Goal: Task Accomplishment & Management: Manage account settings

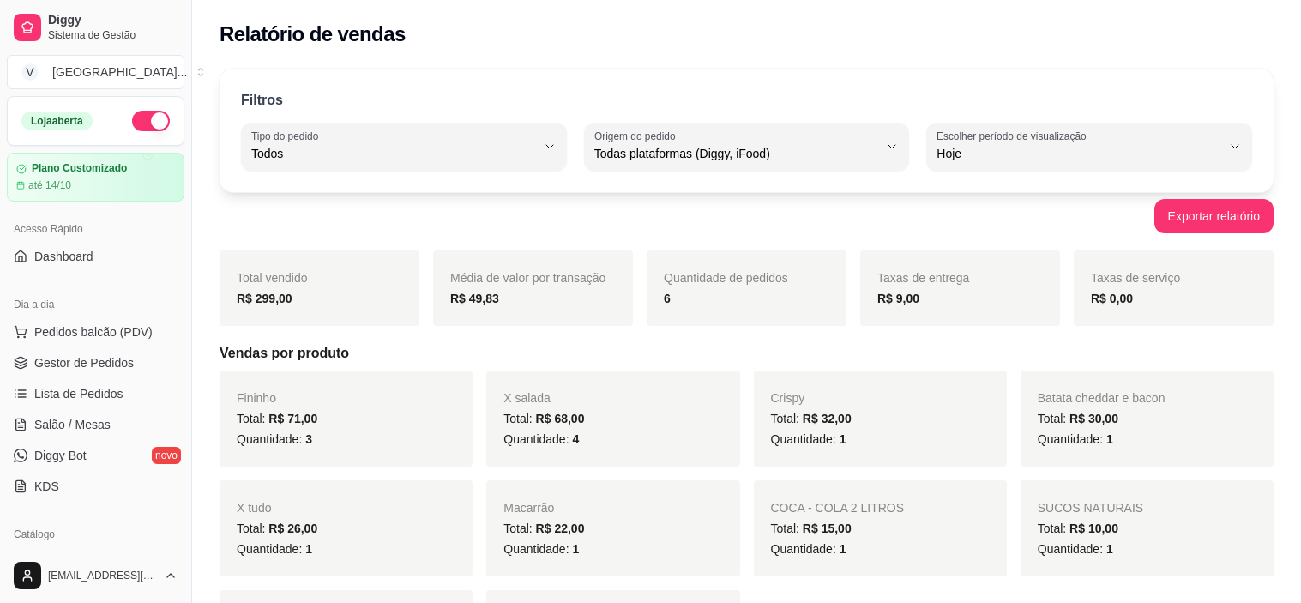
select select "ALL"
select select "0"
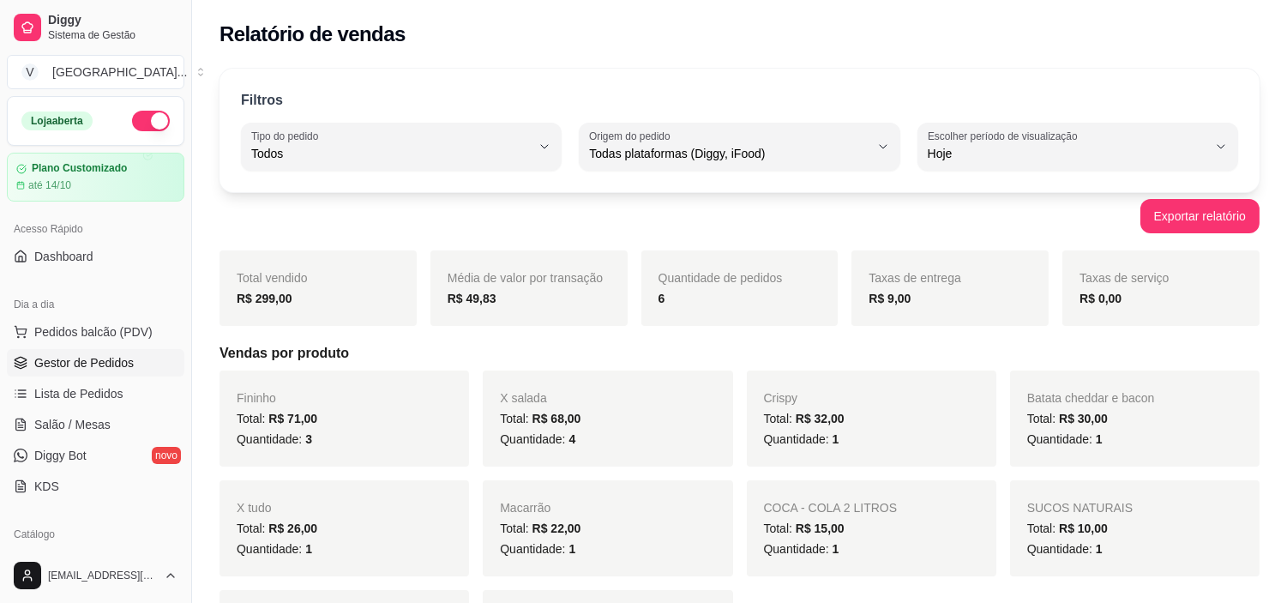
click at [100, 373] on link "Gestor de Pedidos" at bounding box center [96, 362] width 178 height 27
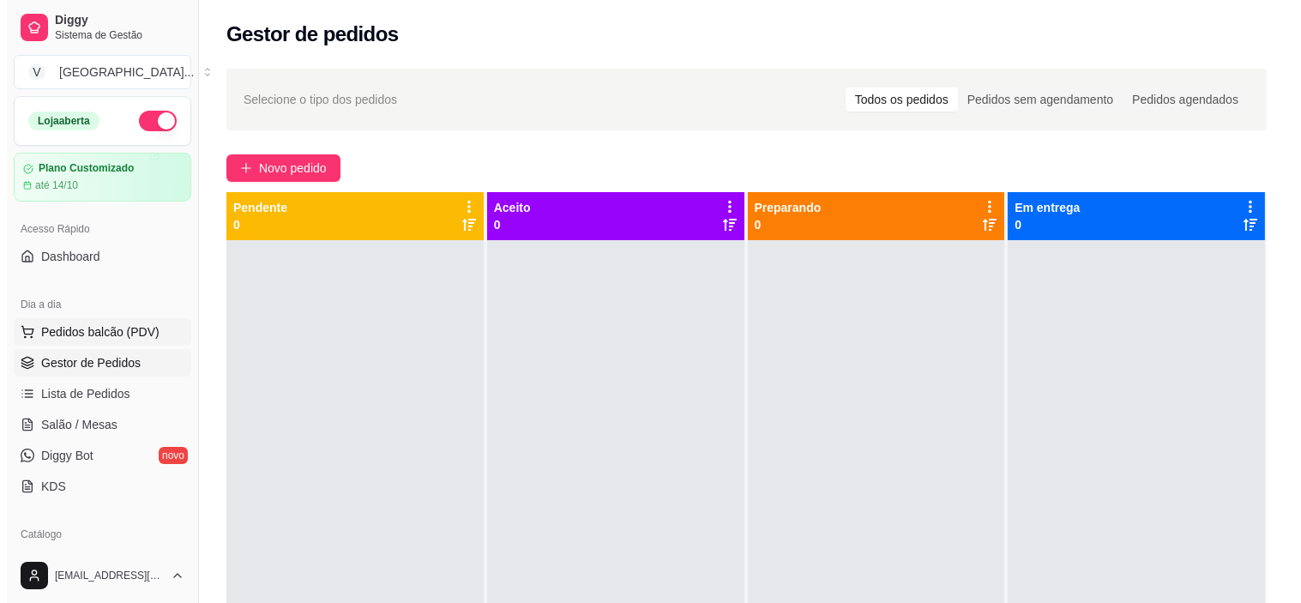
scroll to position [95, 0]
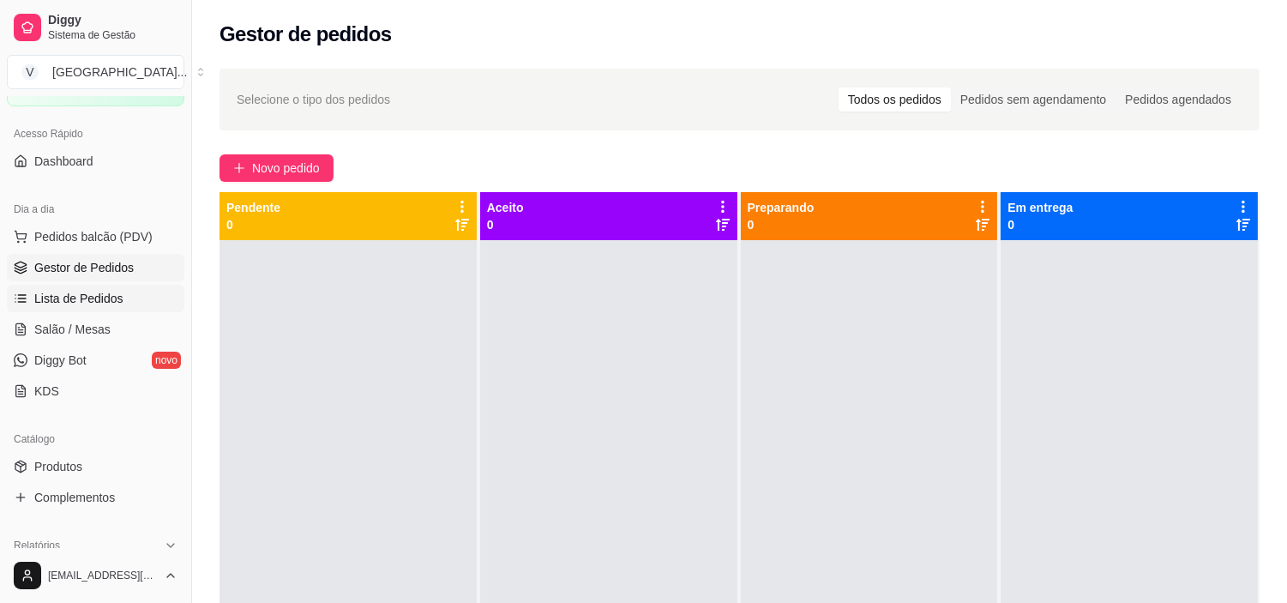
click at [92, 304] on span "Lista de Pedidos" at bounding box center [78, 298] width 89 height 17
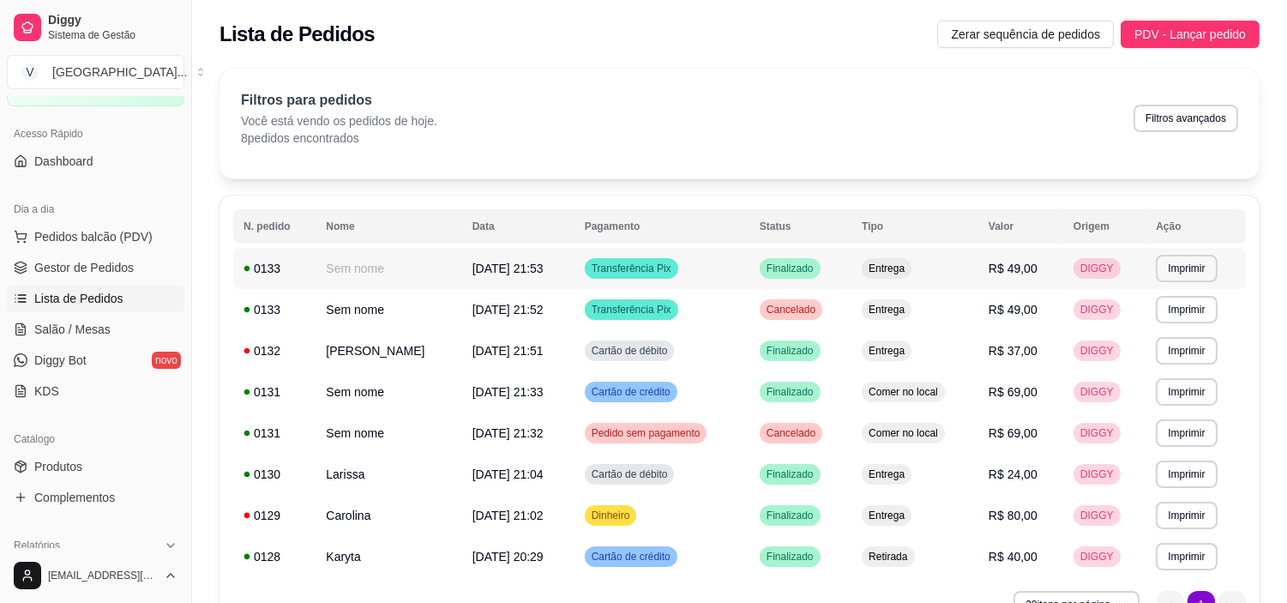
click at [828, 278] on td "Finalizado" at bounding box center [800, 268] width 102 height 41
click at [1171, 255] on button "Imprimir" at bounding box center [1186, 268] width 61 height 27
click at [1182, 322] on button "IMPRESSORA" at bounding box center [1154, 329] width 124 height 27
click at [1184, 307] on button "Imprimir" at bounding box center [1186, 309] width 61 height 27
click at [1199, 358] on button "IMPRESSORA" at bounding box center [1153, 369] width 120 height 27
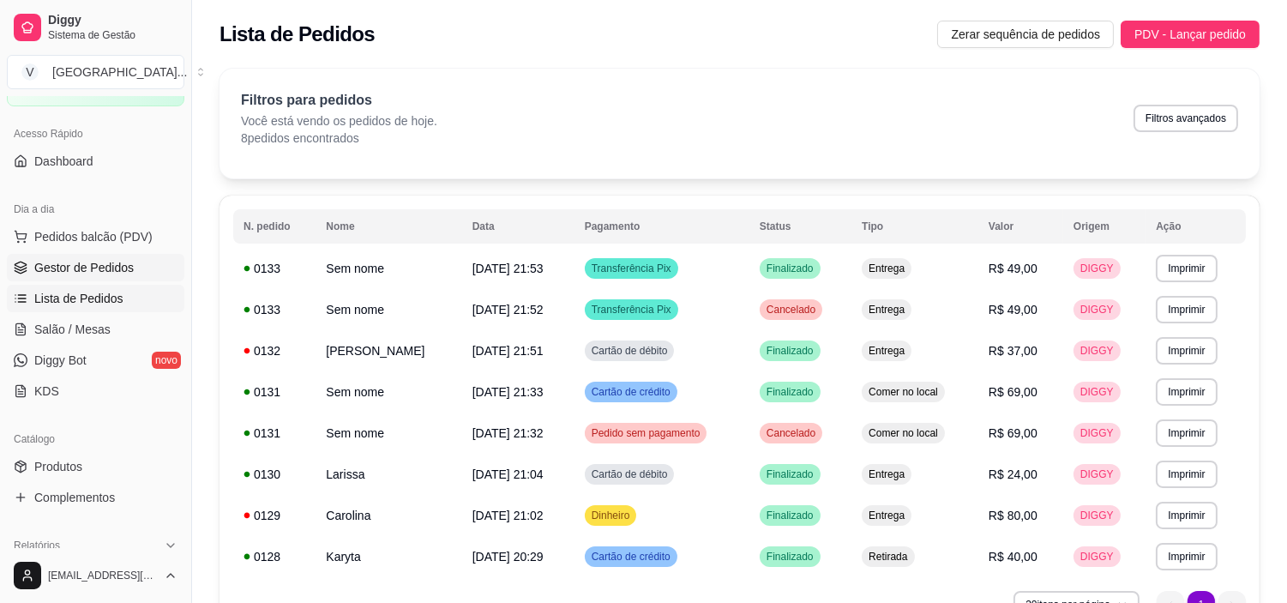
click at [143, 262] on link "Gestor de Pedidos" at bounding box center [96, 267] width 178 height 27
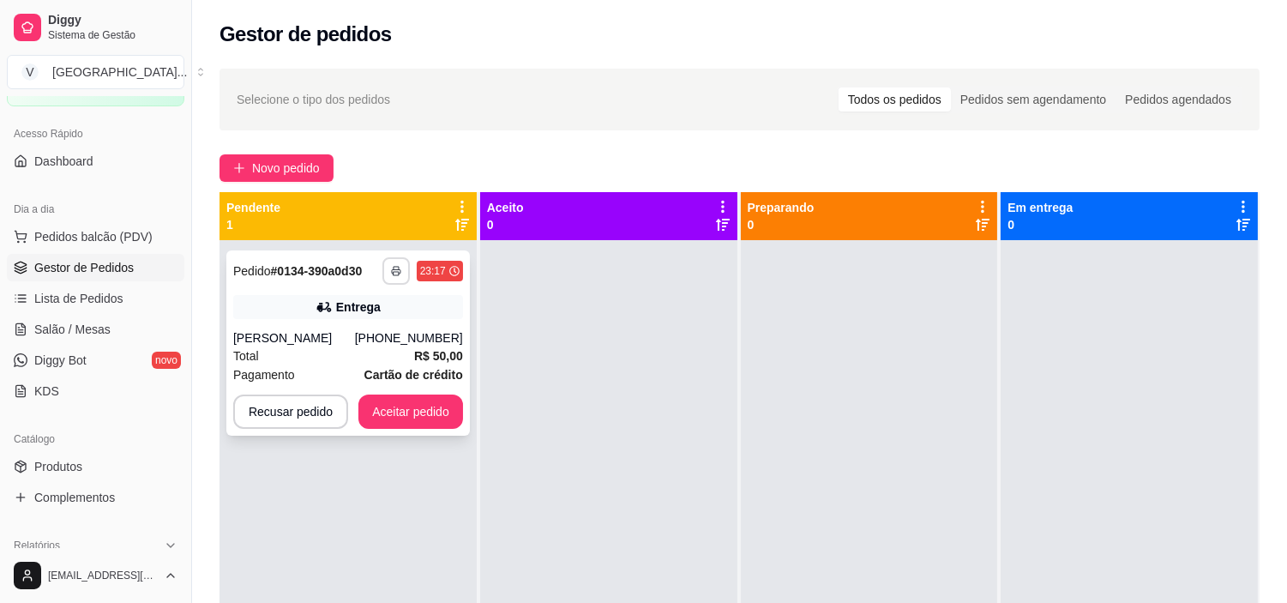
click at [391, 264] on button "button" at bounding box center [395, 270] width 27 height 27
click at [370, 328] on button "IMPRESSORA" at bounding box center [348, 330] width 124 height 27
click at [441, 410] on button "Aceitar pedido" at bounding box center [410, 411] width 105 height 34
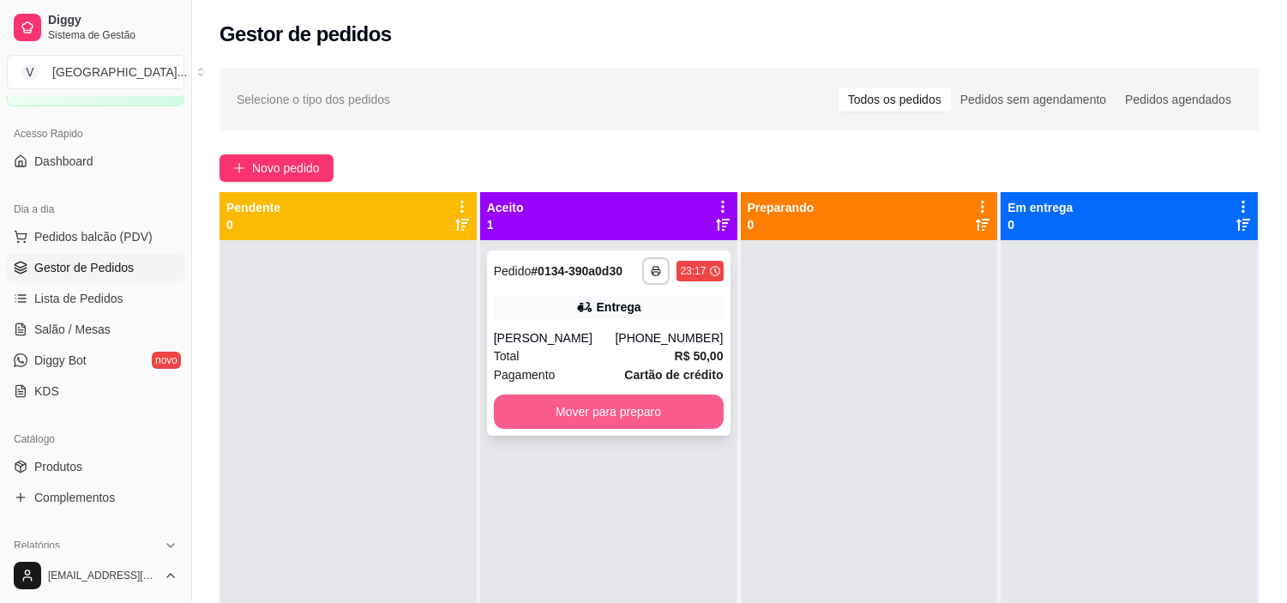
click at [643, 418] on button "Mover para preparo" at bounding box center [609, 411] width 230 height 34
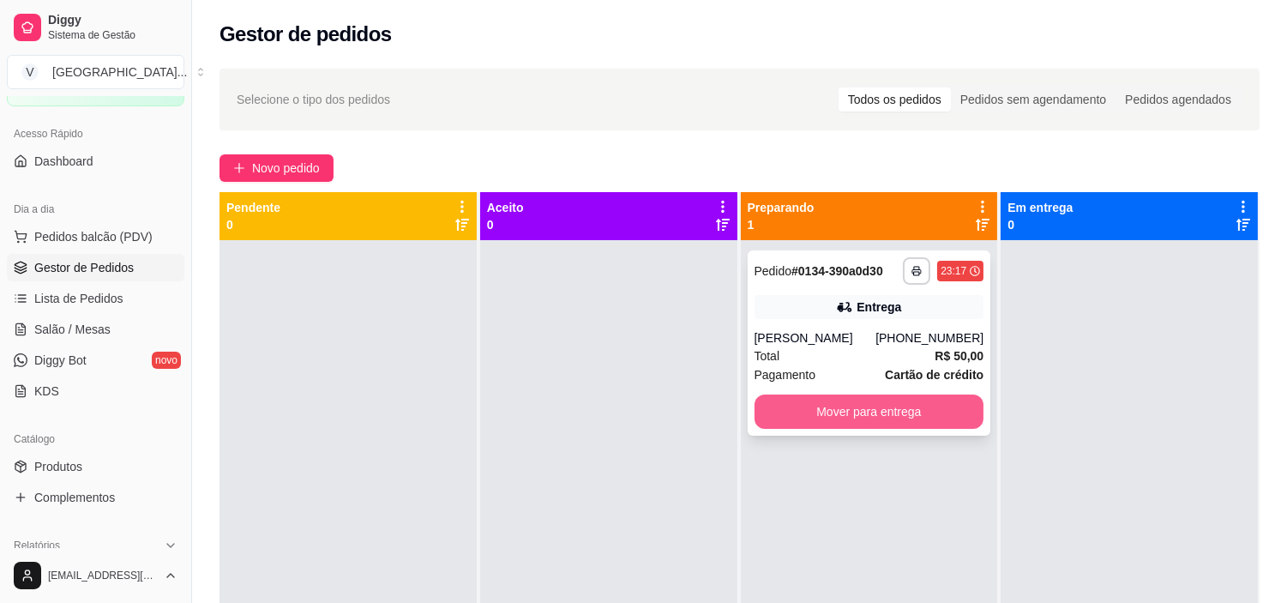
click at [907, 414] on button "Mover para entrega" at bounding box center [870, 411] width 230 height 34
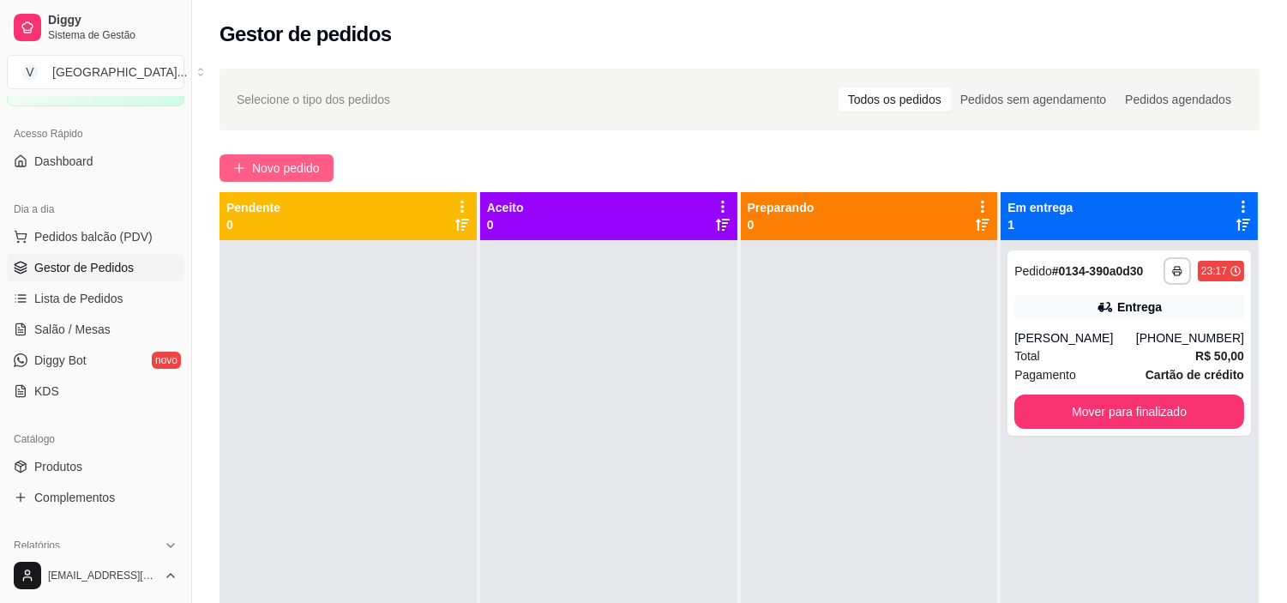
drag, startPoint x: 257, startPoint y: 175, endPoint x: 257, endPoint y: 166, distance: 9.4
click at [257, 166] on span "Novo pedido" at bounding box center [286, 168] width 68 height 19
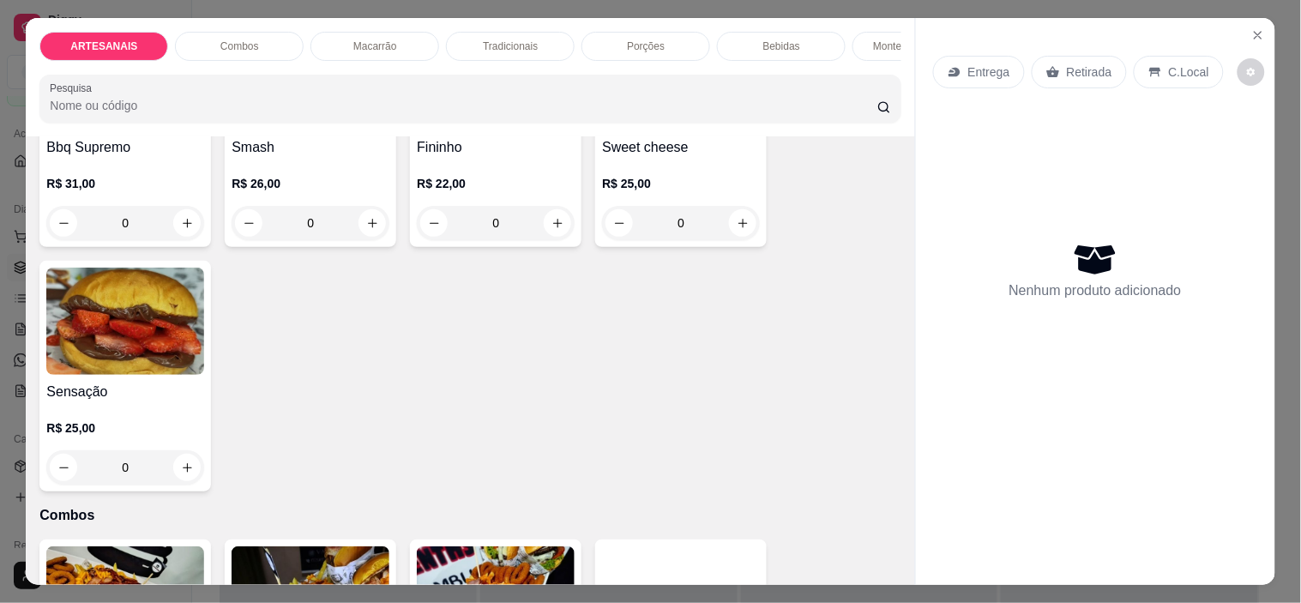
scroll to position [190, 0]
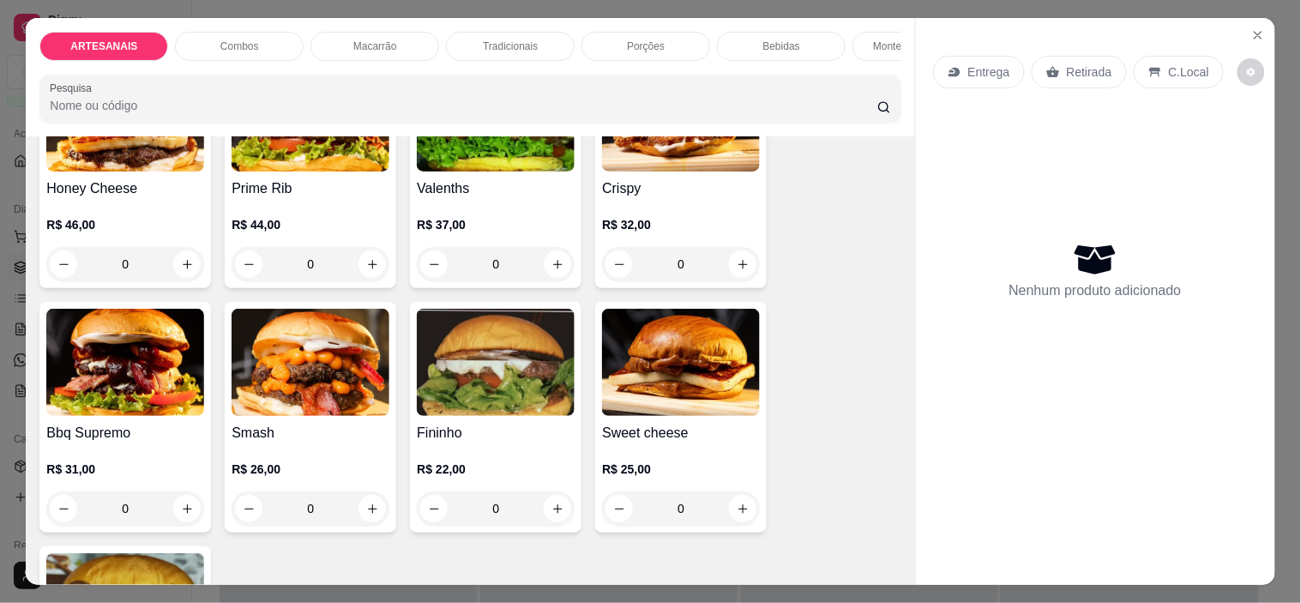
click at [366, 510] on div "0" at bounding box center [311, 508] width 158 height 34
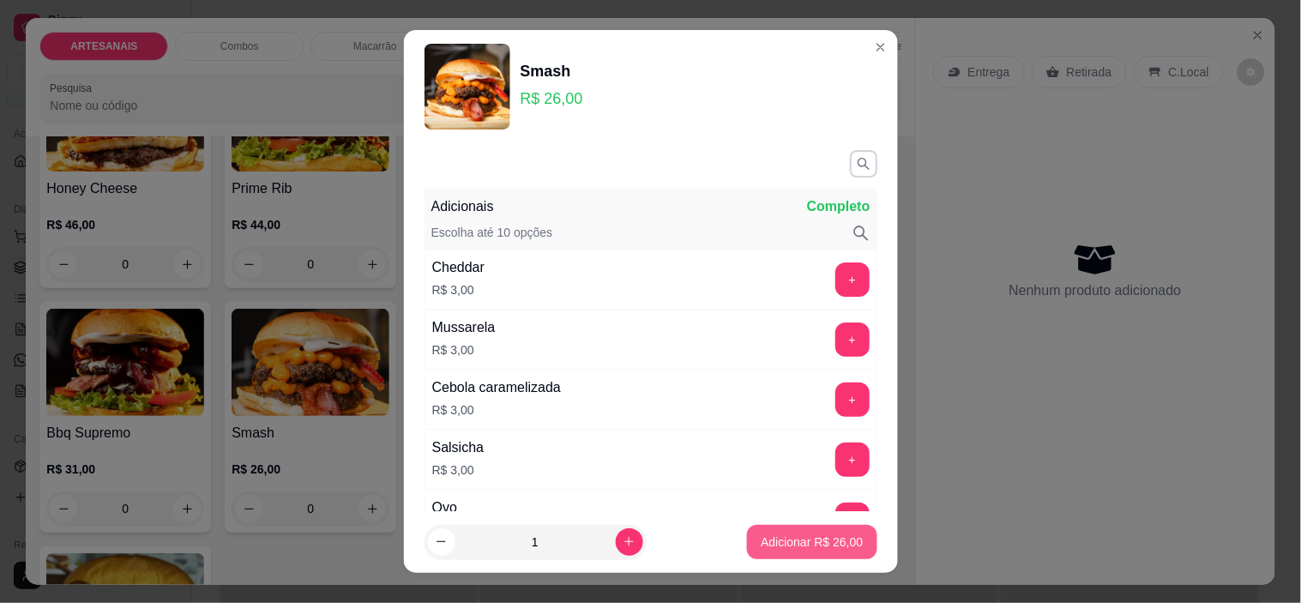
click at [830, 544] on p "Adicionar R$ 26,00" at bounding box center [812, 541] width 102 height 17
type input "1"
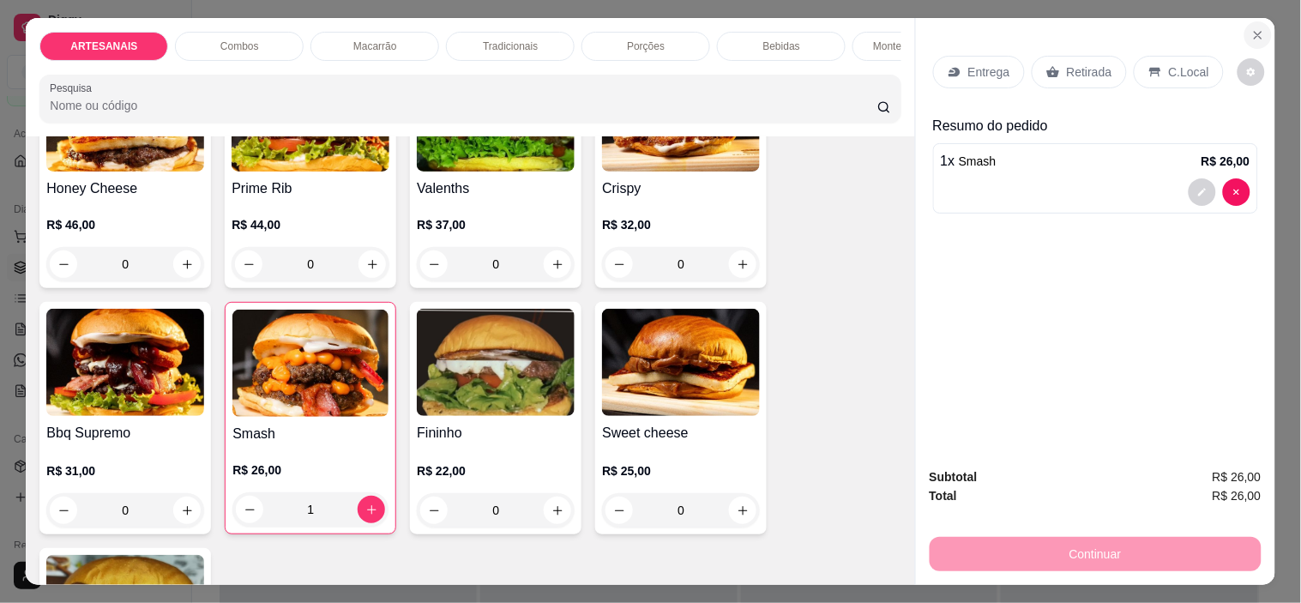
click at [1246, 21] on button "Close" at bounding box center [1257, 34] width 27 height 27
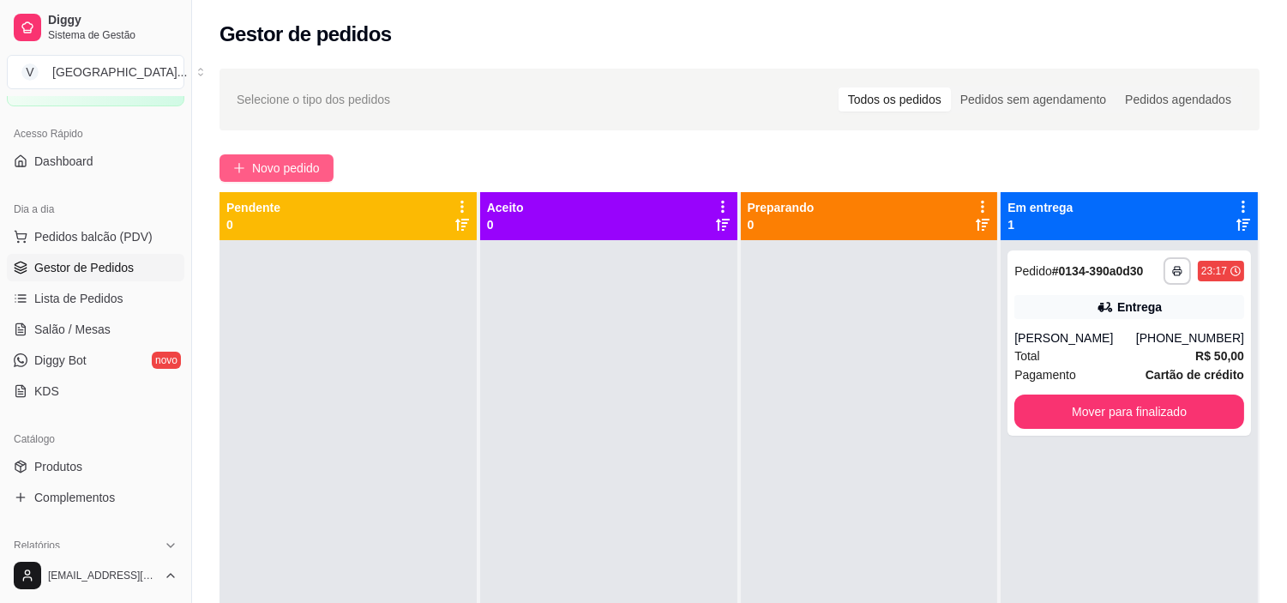
click at [329, 161] on button "Novo pedido" at bounding box center [277, 167] width 114 height 27
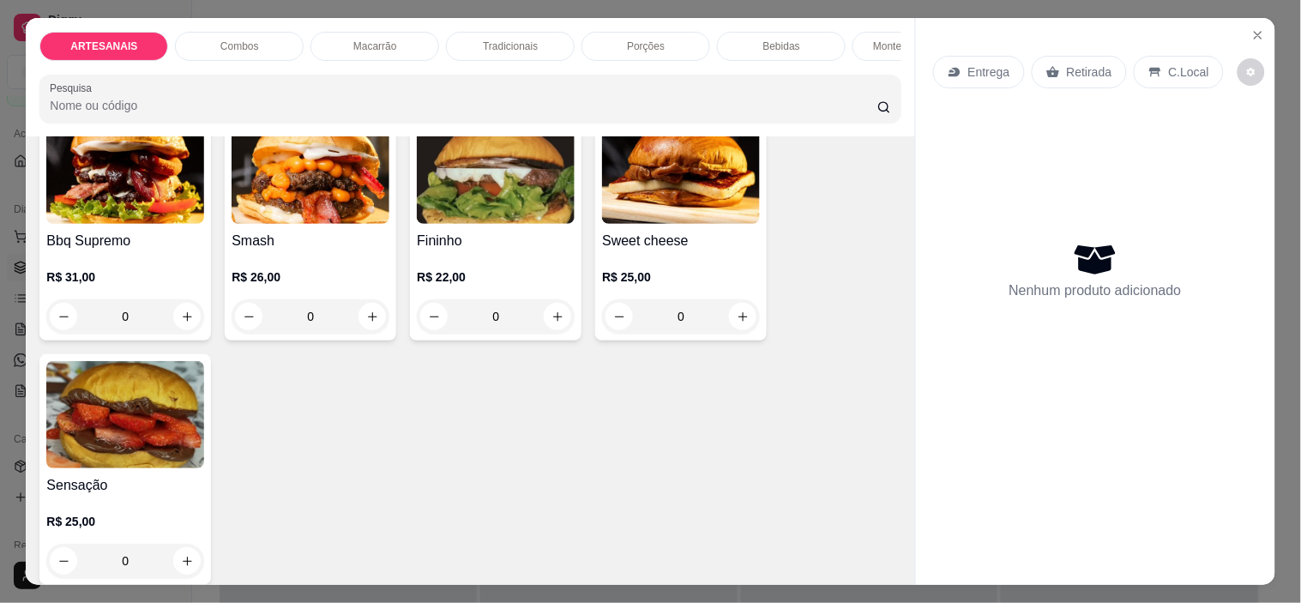
scroll to position [190, 0]
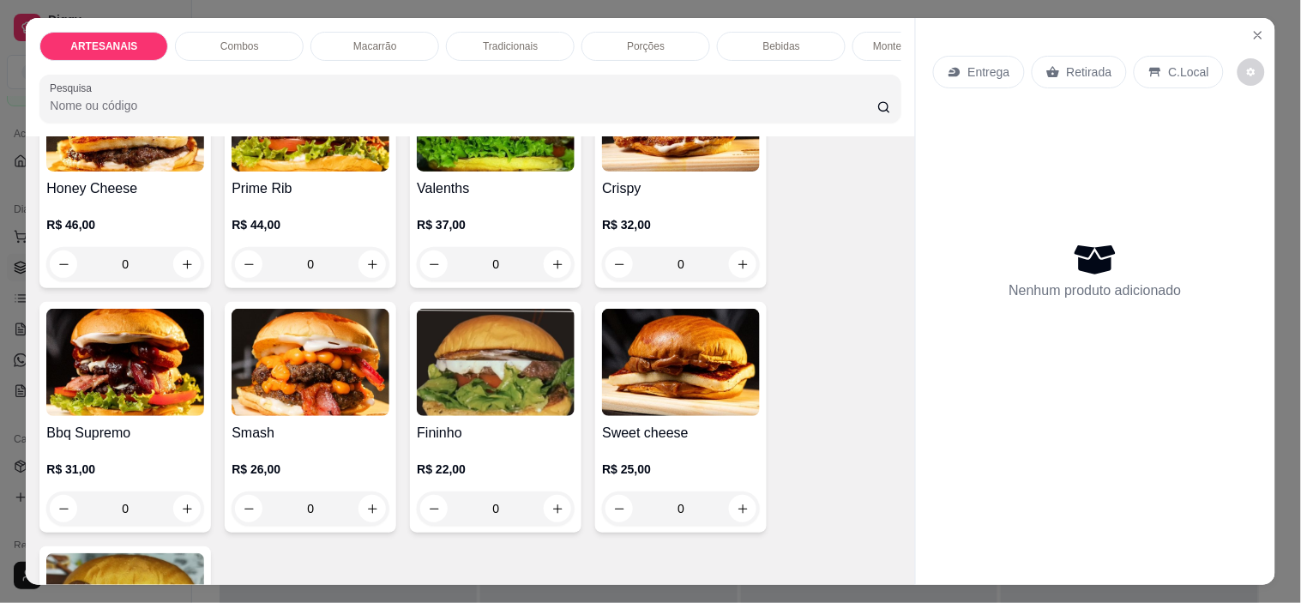
click at [363, 508] on div "0" at bounding box center [311, 508] width 158 height 34
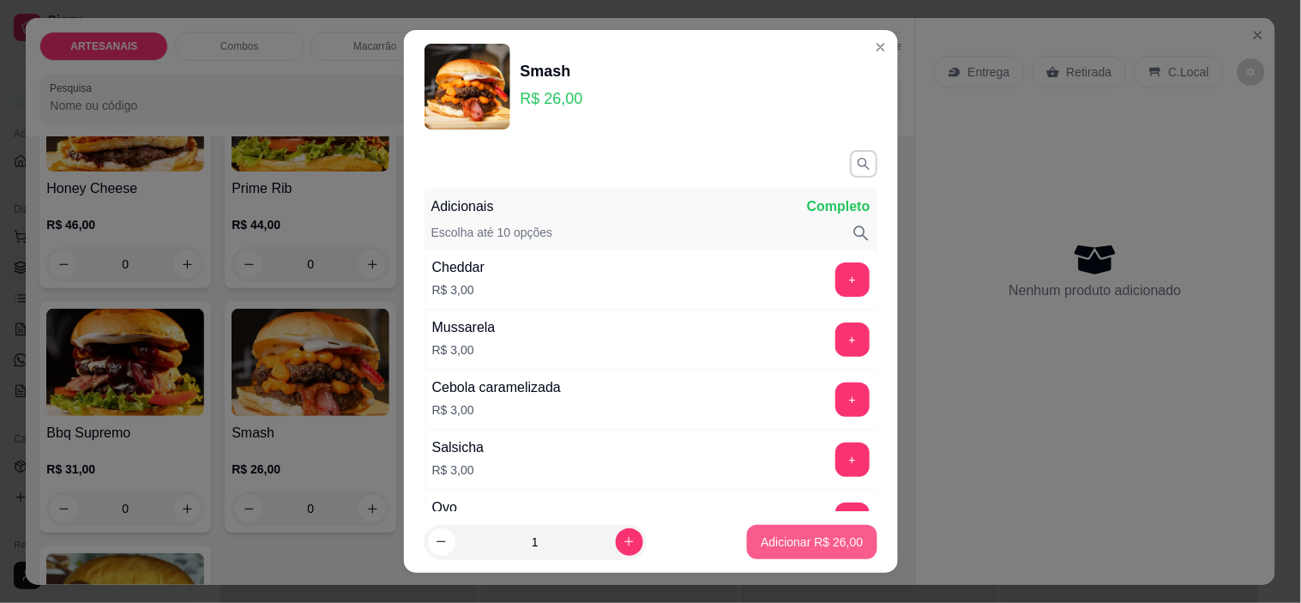
click at [787, 546] on p "Adicionar R$ 26,00" at bounding box center [812, 541] width 102 height 17
type input "1"
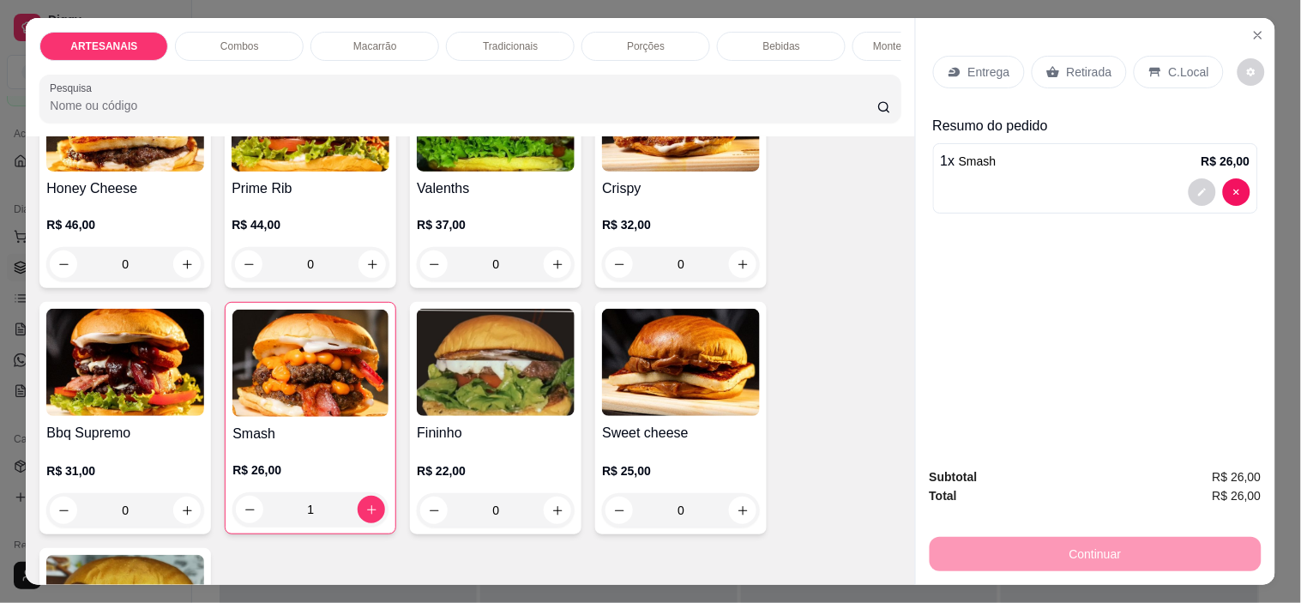
click at [958, 56] on div "Entrega" at bounding box center [979, 72] width 92 height 33
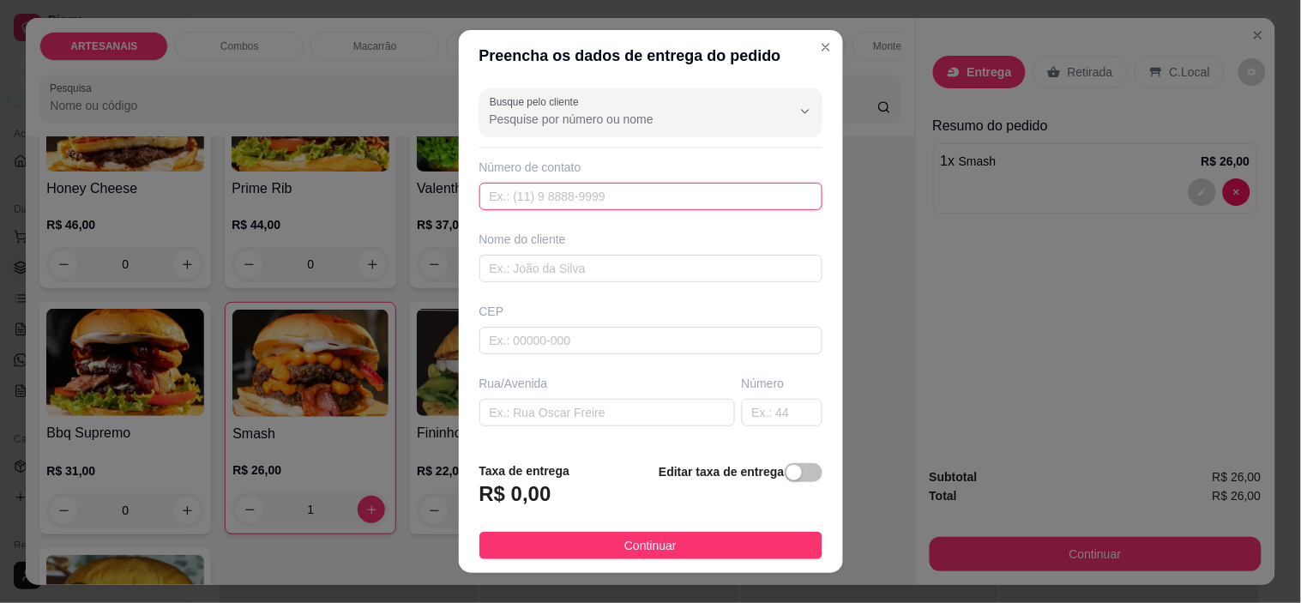
click at [534, 190] on input "text" at bounding box center [650, 196] width 343 height 27
paste input "[PHONE_NUMBER]"
type input "[PHONE_NUMBER]"
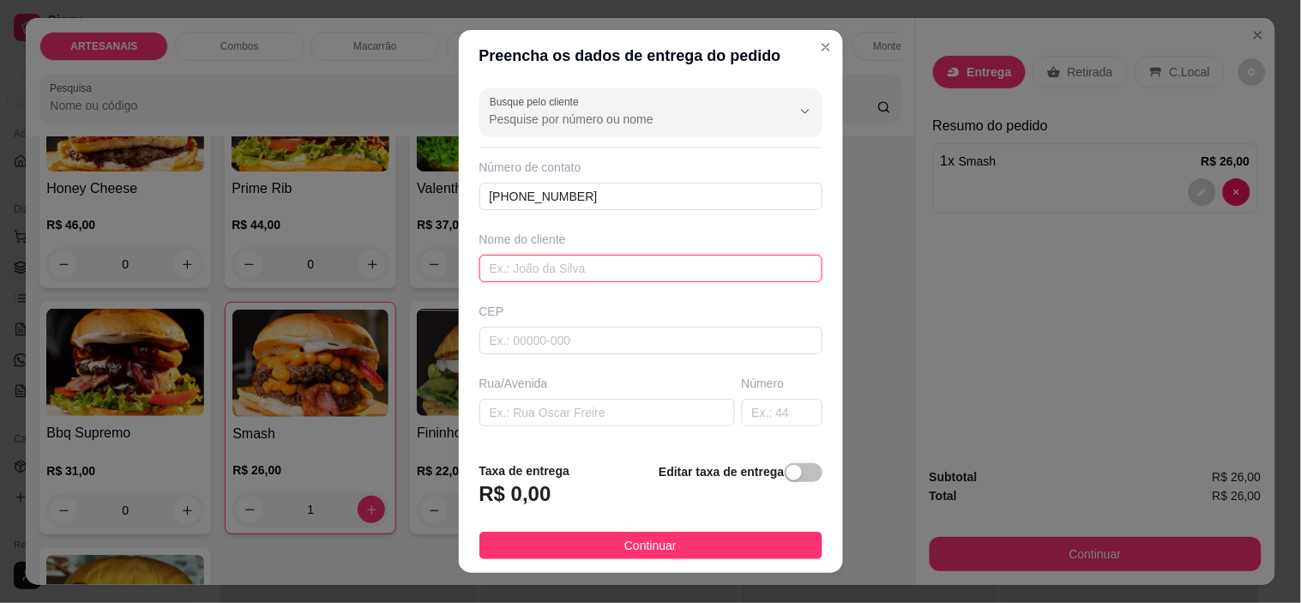
click at [612, 259] on input "text" at bounding box center [650, 268] width 343 height 27
type input "[PERSON_NAME]"
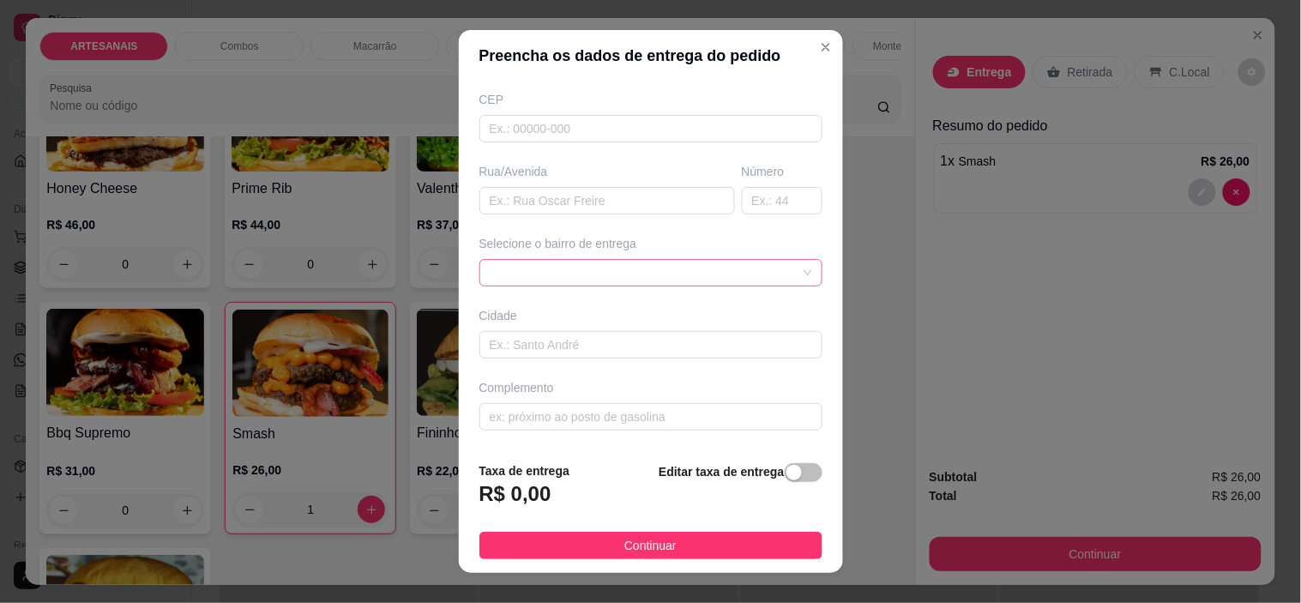
click at [680, 277] on span at bounding box center [651, 273] width 322 height 26
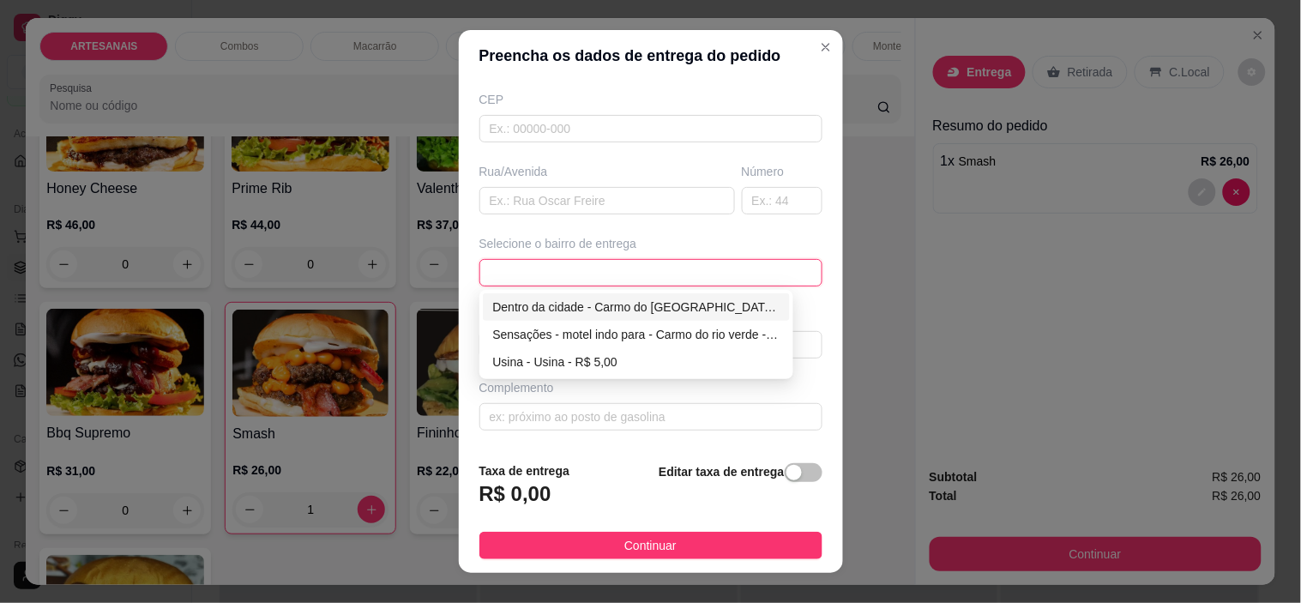
click at [672, 305] on div "Dentro da cidade - Carmo do [GEOGRAPHIC_DATA] - R$ 2,00" at bounding box center [636, 307] width 287 height 19
type input "Carmo do [GEOGRAPHIC_DATA]"
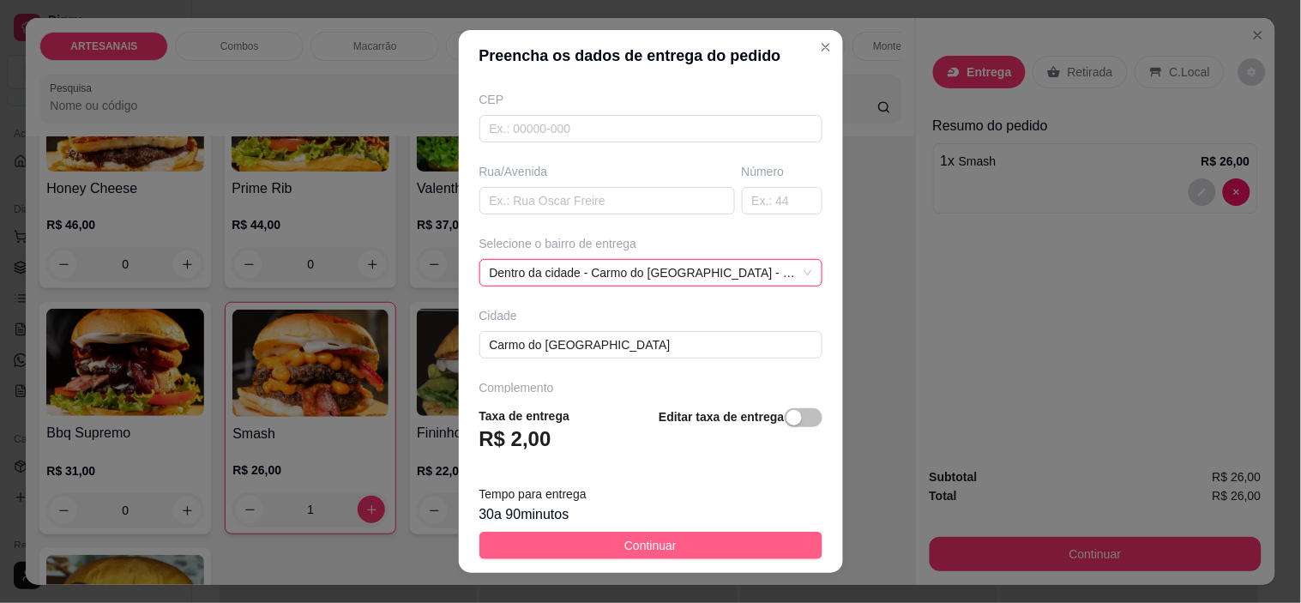
click at [641, 547] on span "Continuar" at bounding box center [650, 545] width 52 height 19
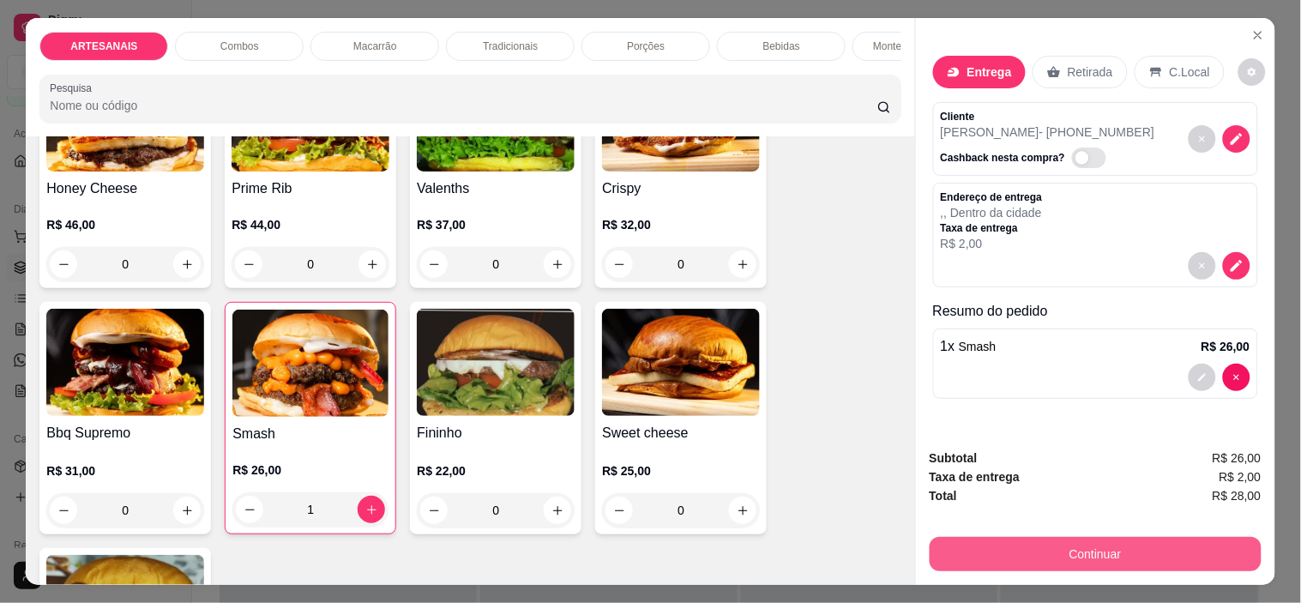
click at [1201, 537] on button "Continuar" at bounding box center [1096, 554] width 332 height 34
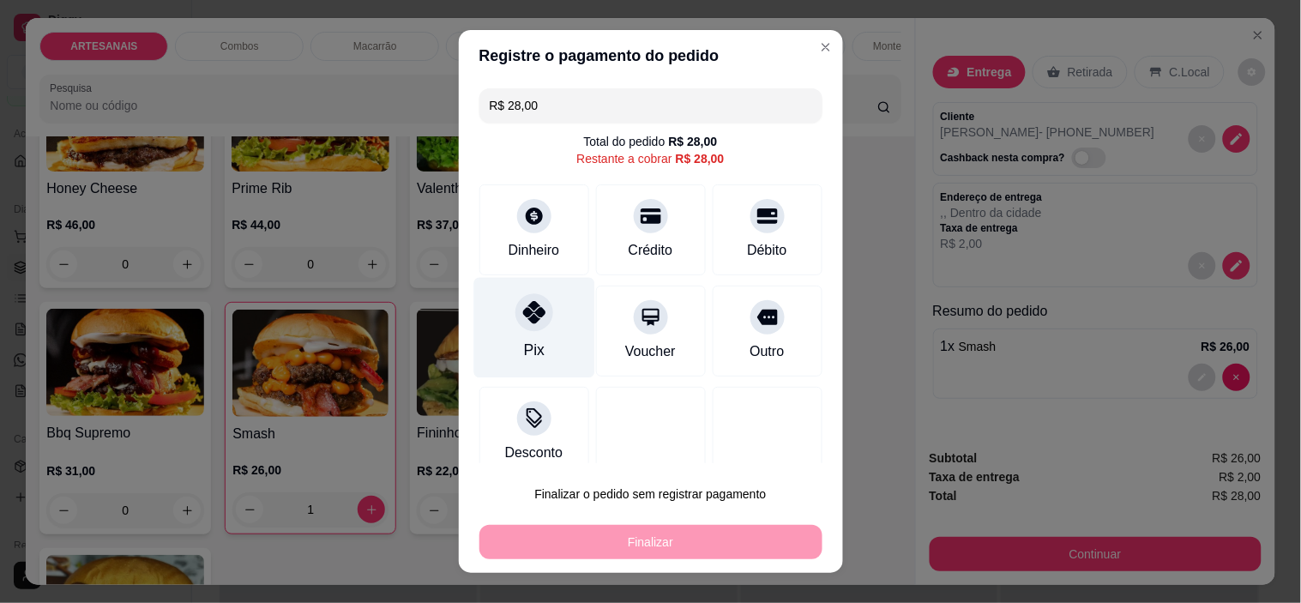
click at [540, 337] on div "Pix" at bounding box center [533, 328] width 121 height 100
type input "R$ 0,00"
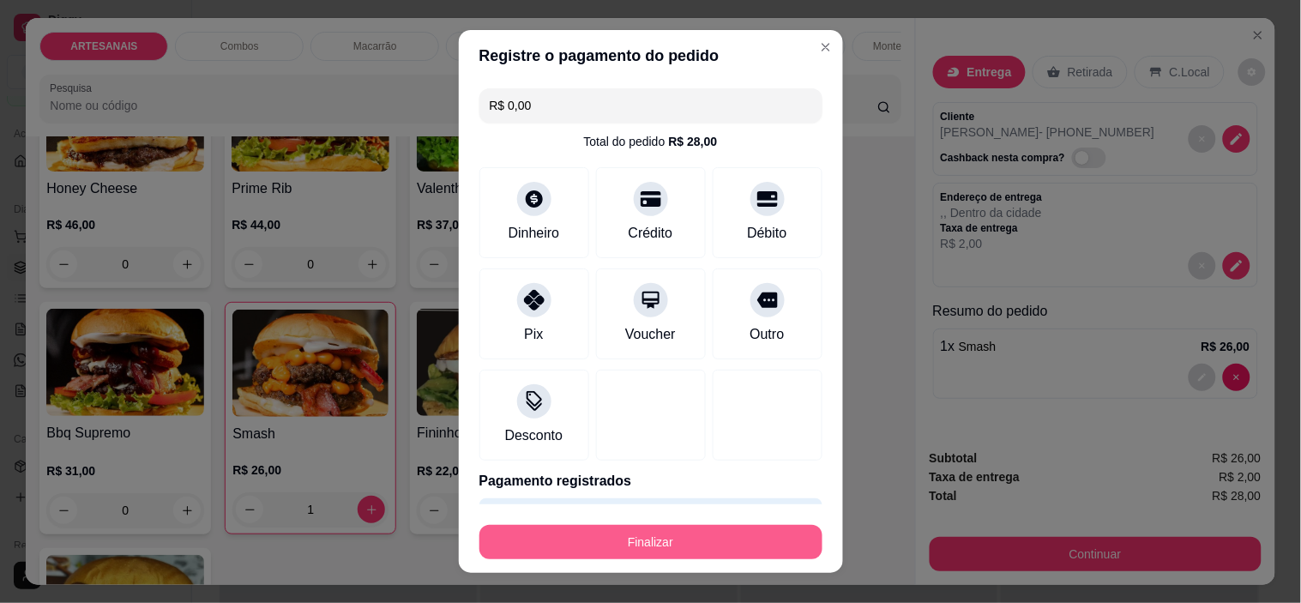
click at [623, 550] on button "Finalizar" at bounding box center [650, 542] width 343 height 34
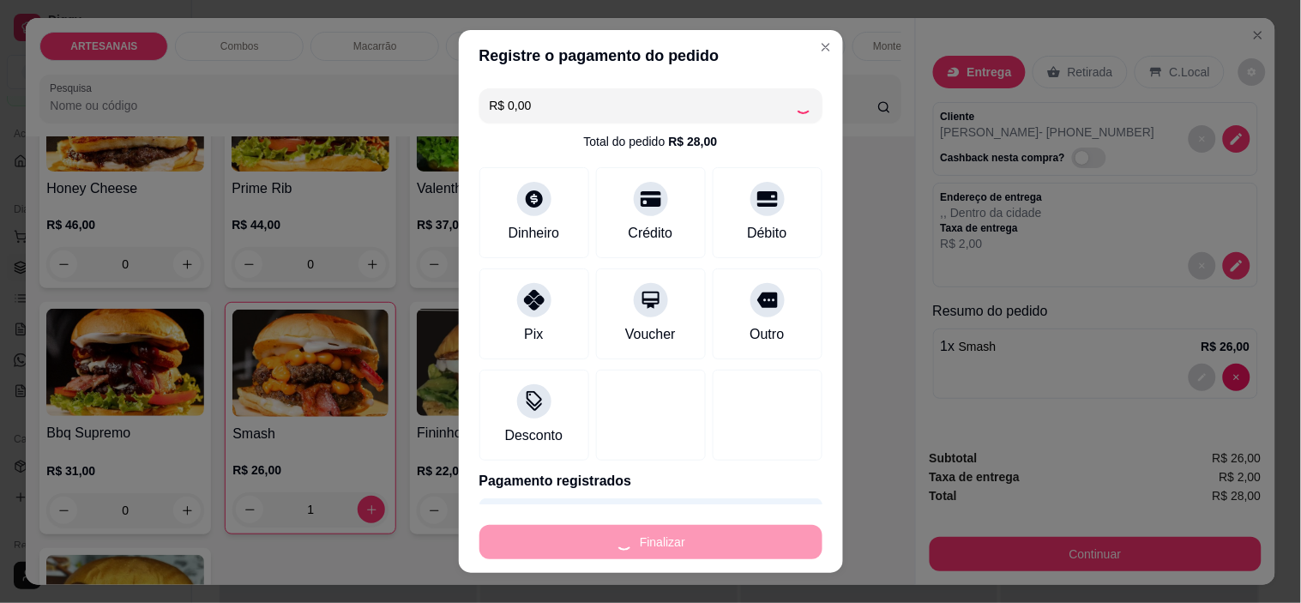
type input "0"
type input "-R$ 28,00"
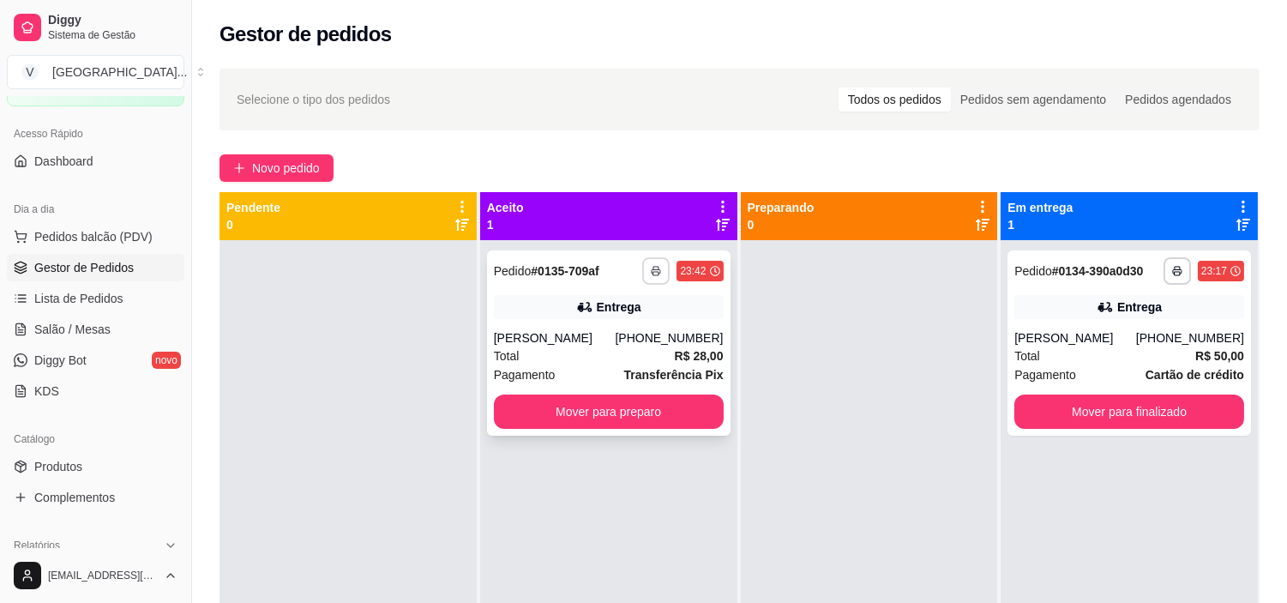
click at [658, 267] on button "button" at bounding box center [655, 270] width 27 height 27
click at [675, 349] on strong "R$ 28,00" at bounding box center [699, 356] width 49 height 14
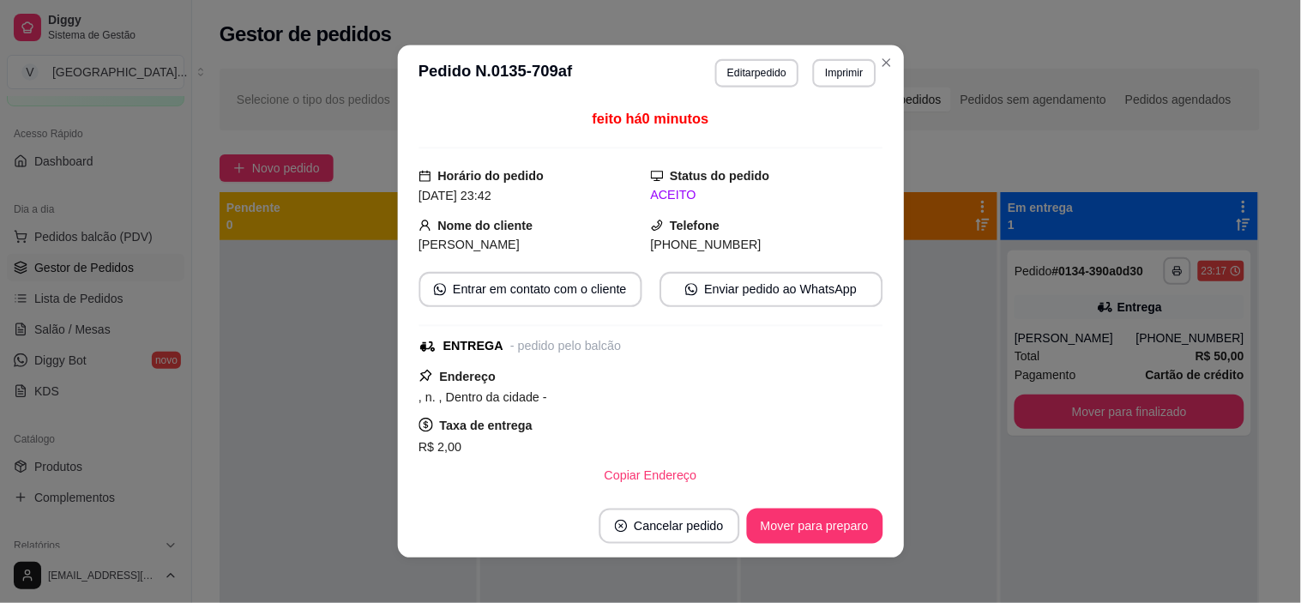
click at [673, 346] on div "ENTREGA - pedido pelo balcão" at bounding box center [648, 346] width 461 height 19
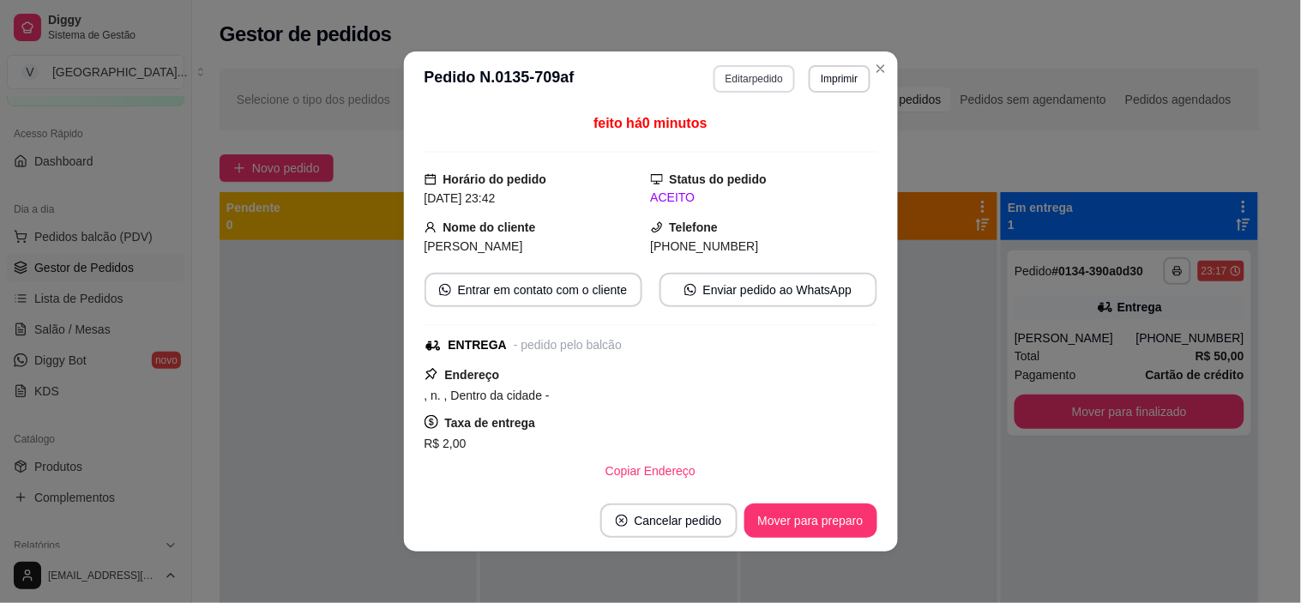
click at [742, 75] on button "Editar pedido" at bounding box center [753, 78] width 81 height 27
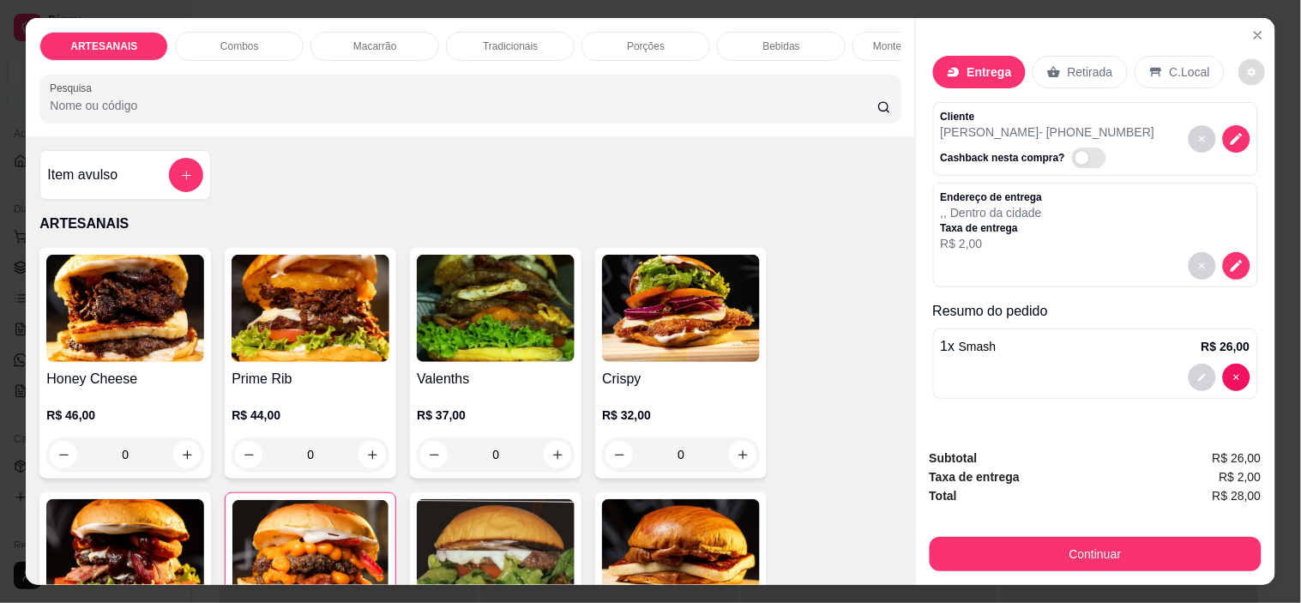
click at [1239, 59] on button "decrease-product-quantity" at bounding box center [1252, 72] width 27 height 27
click at [1254, 118] on div "Impressão automática desabilitada" at bounding box center [1189, 133] width 182 height 31
click at [1257, 132] on span "Automatic updates" at bounding box center [1255, 133] width 34 height 21
click at [1249, 134] on input "Automatic updates" at bounding box center [1242, 139] width 11 height 11
checkbox input "true"
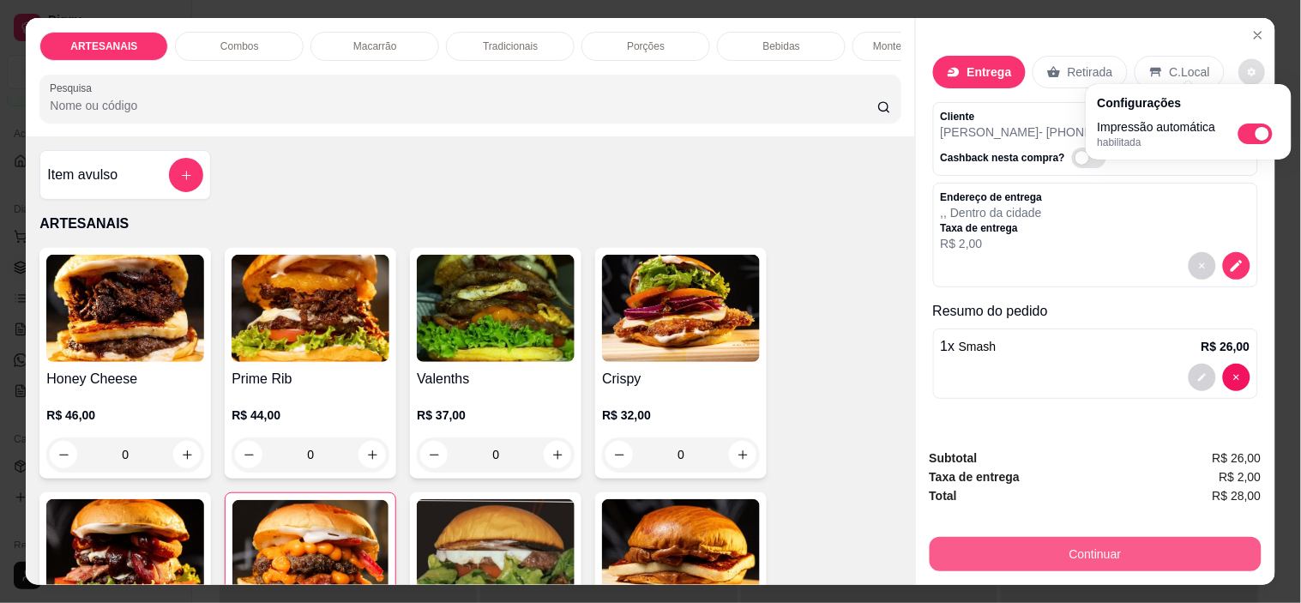
click at [1064, 539] on button "Continuar" at bounding box center [1096, 554] width 332 height 34
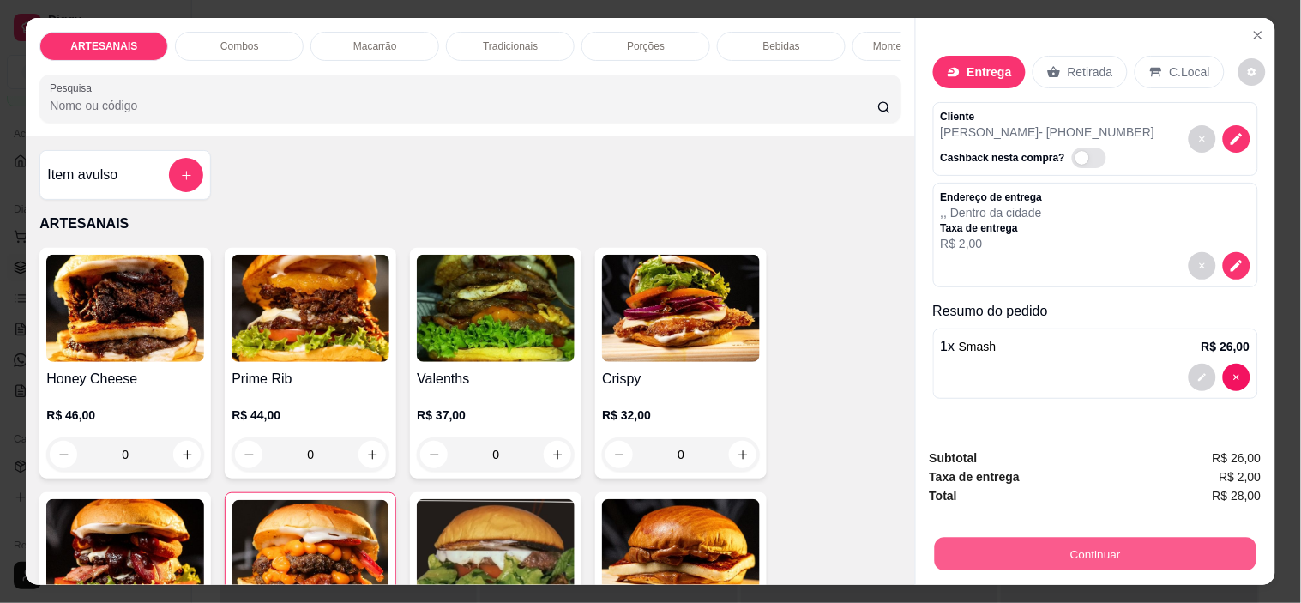
click at [966, 538] on button "Continuar" at bounding box center [1095, 554] width 322 height 33
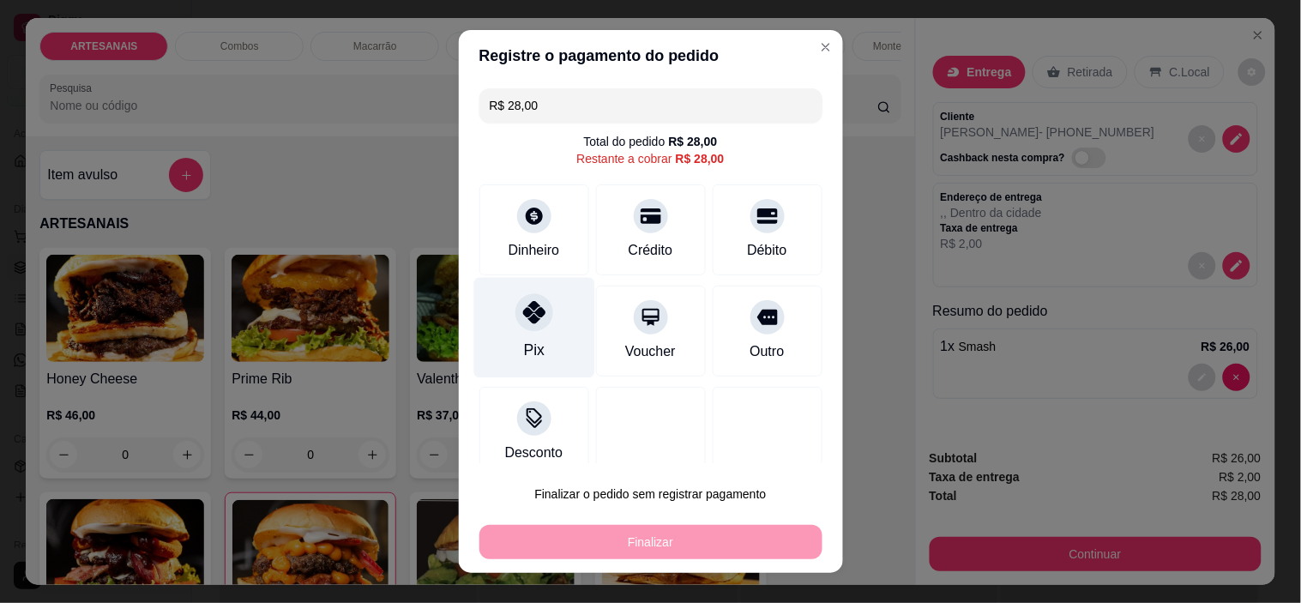
click at [521, 328] on div at bounding box center [534, 313] width 38 height 38
type input "R$ 0,00"
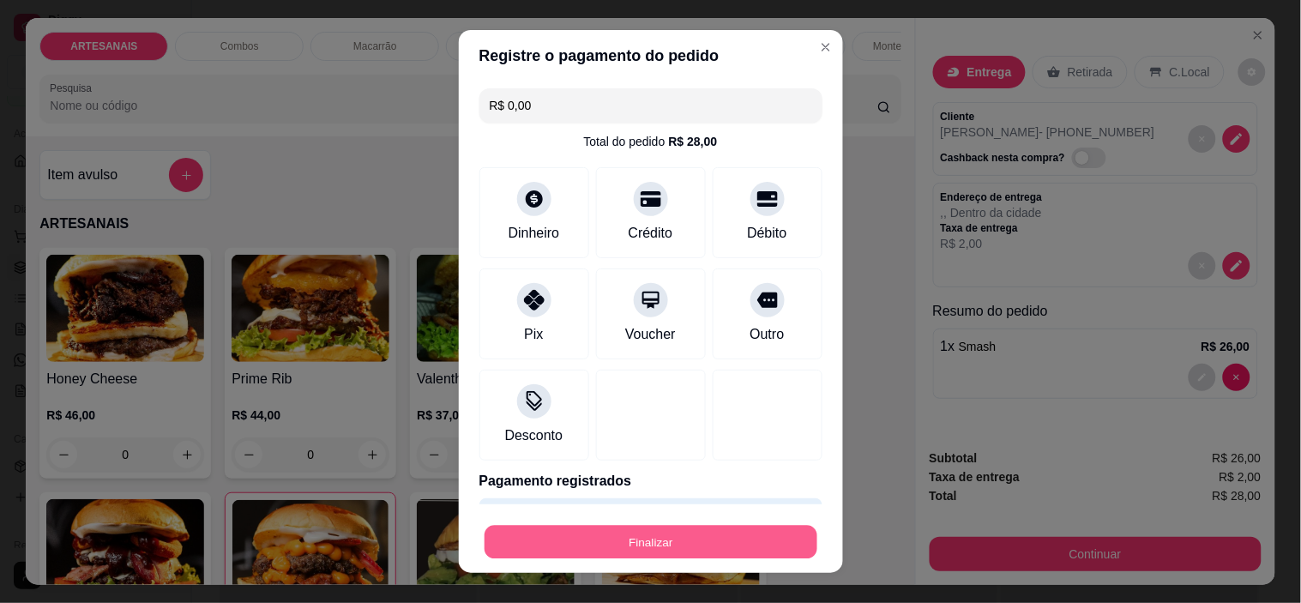
click at [605, 547] on button "Finalizar" at bounding box center [651, 541] width 333 height 33
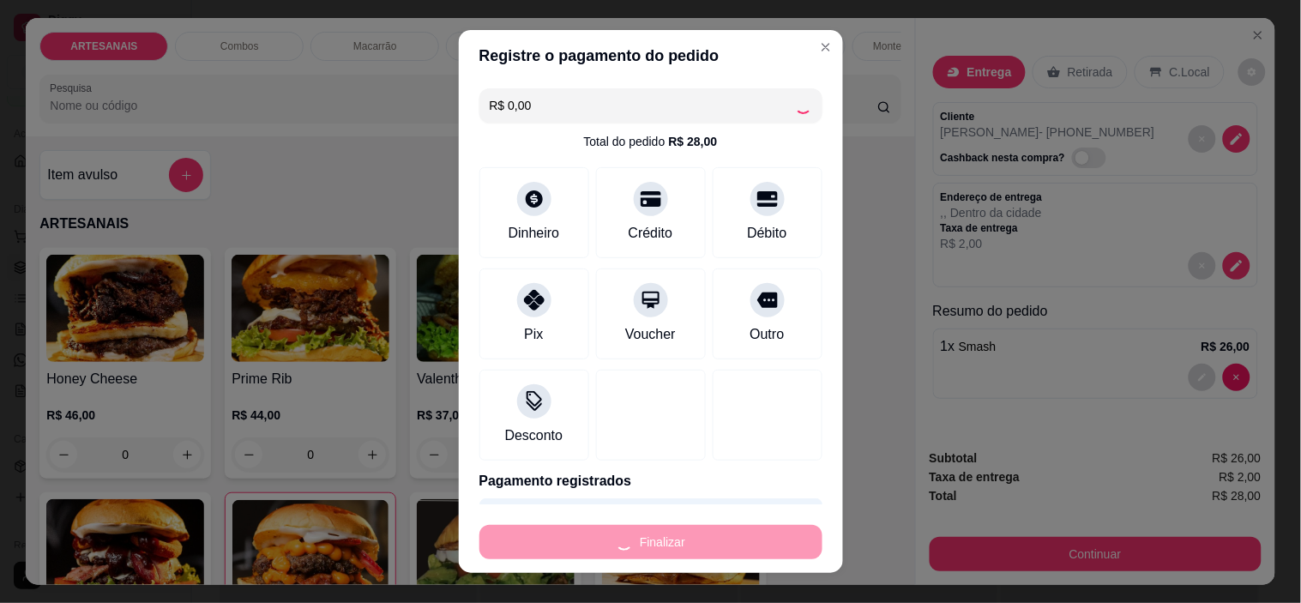
type input "0"
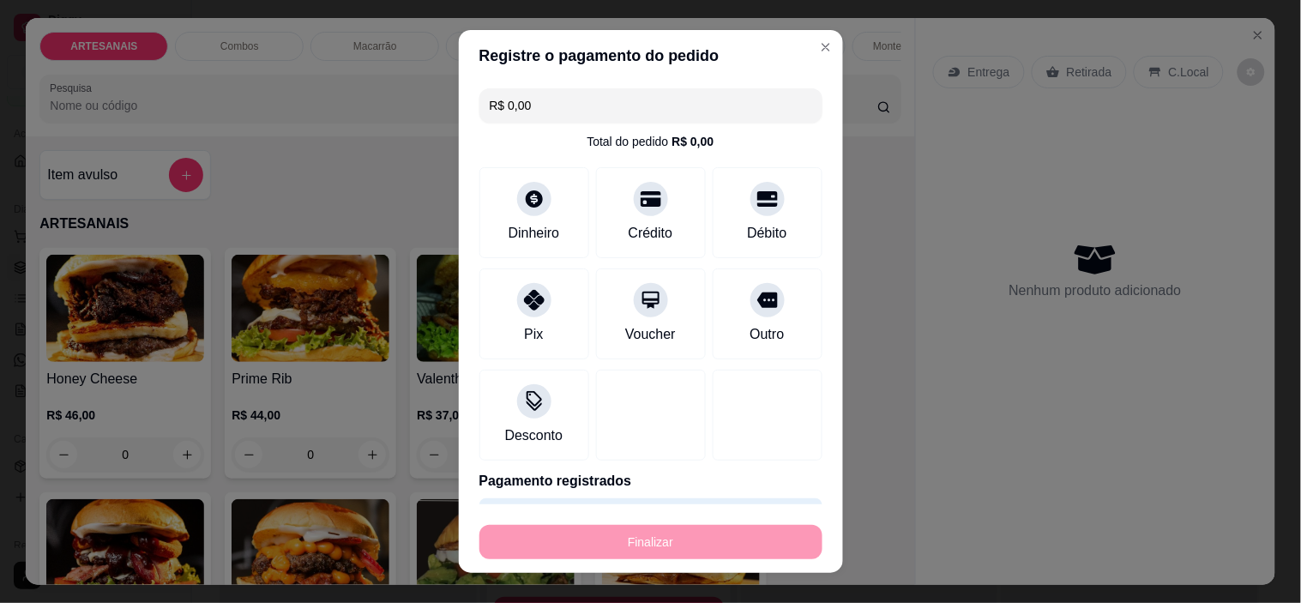
type input "-R$ 28,00"
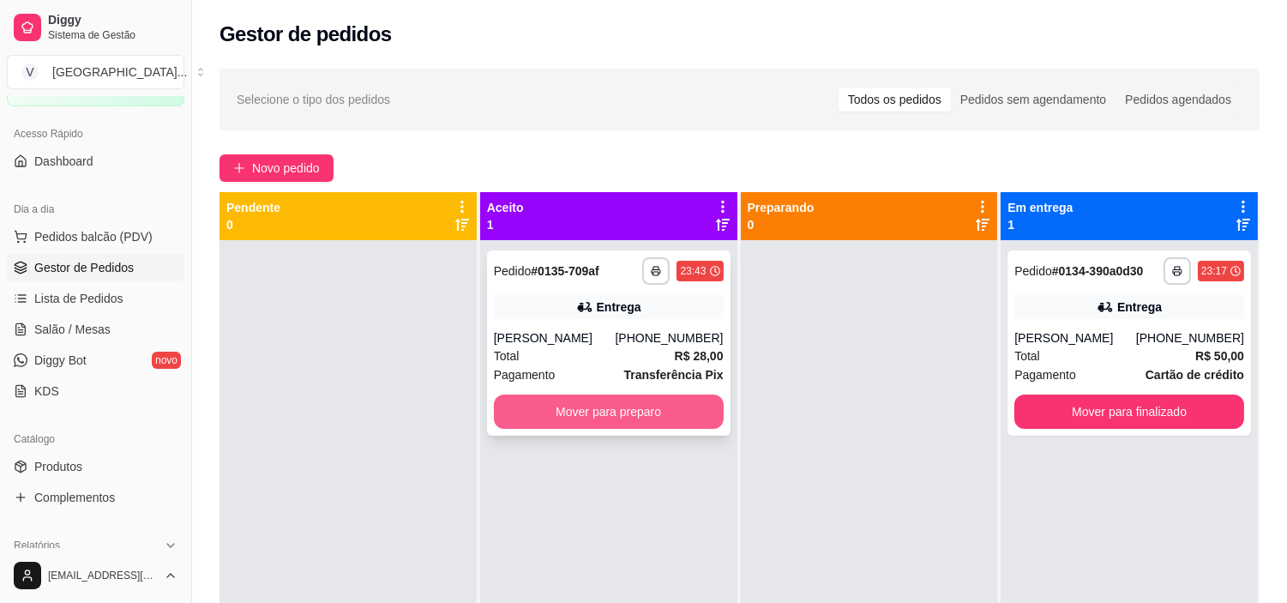
click at [655, 423] on button "Mover para preparo" at bounding box center [609, 411] width 230 height 34
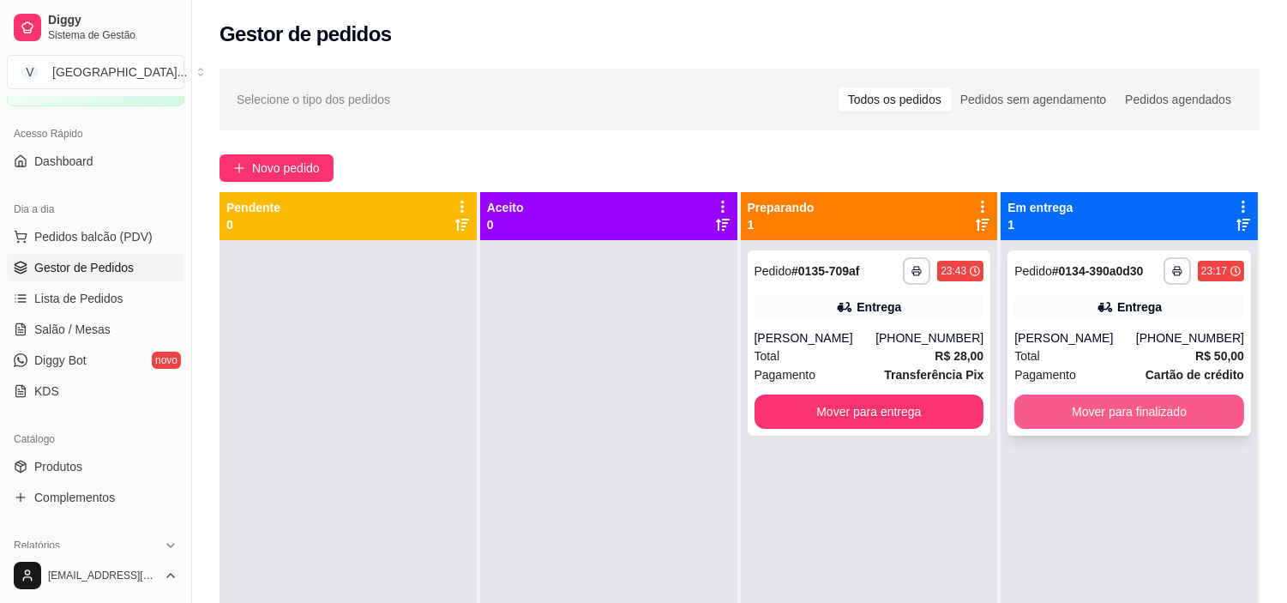
click at [1193, 415] on button "Mover para finalizado" at bounding box center [1129, 411] width 230 height 34
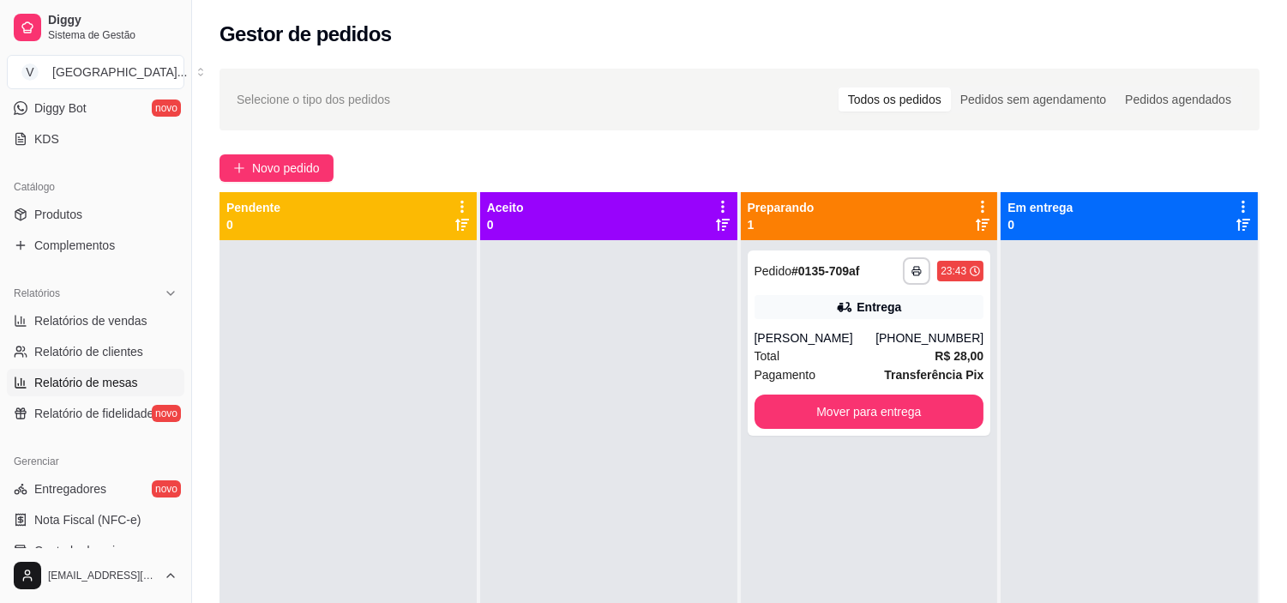
scroll to position [381, 0]
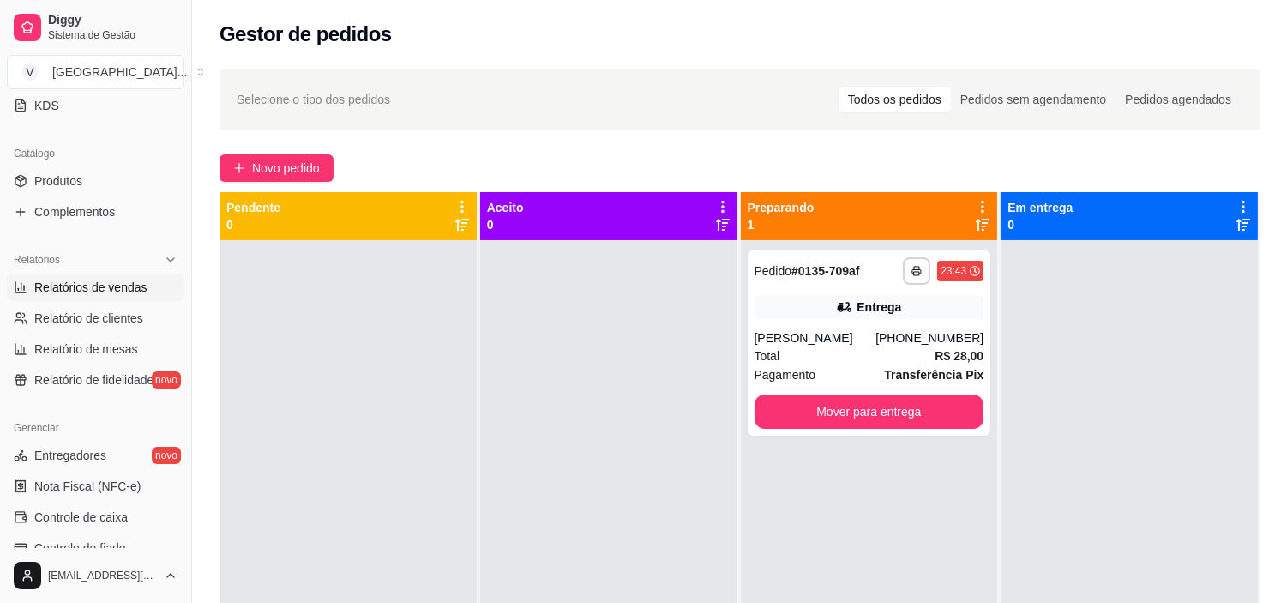
click at [138, 298] on link "Relatórios de vendas" at bounding box center [96, 287] width 178 height 27
select select "ALL"
select select "0"
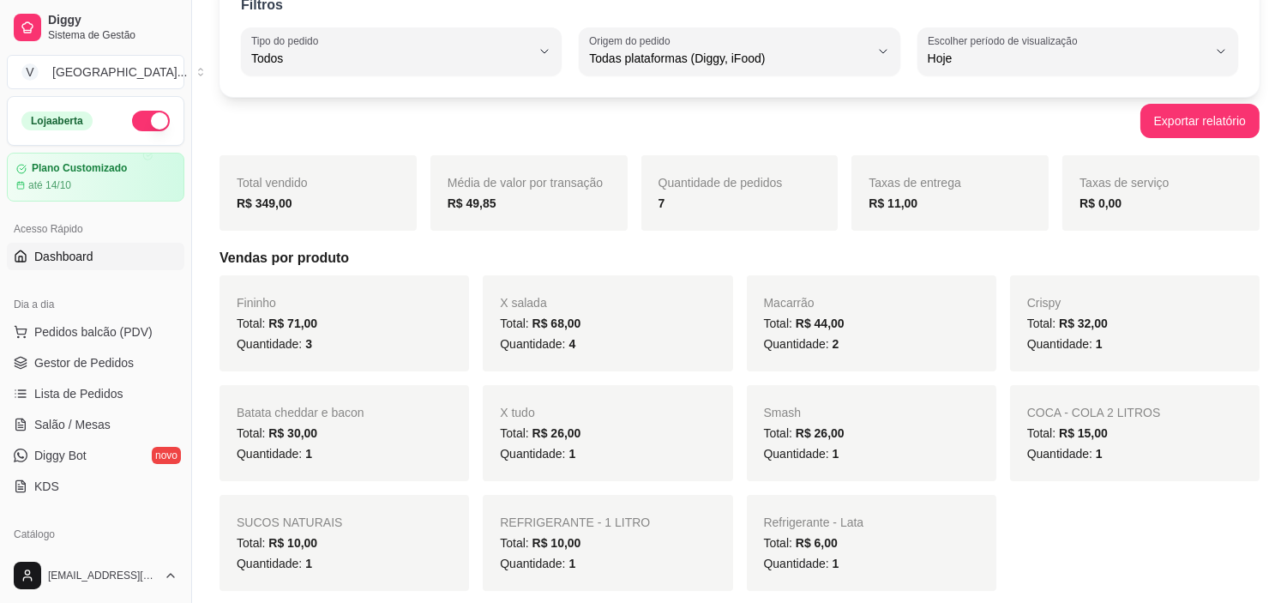
click at [111, 256] on link "Dashboard" at bounding box center [96, 256] width 178 height 27
